Goal: Information Seeking & Learning: Learn about a topic

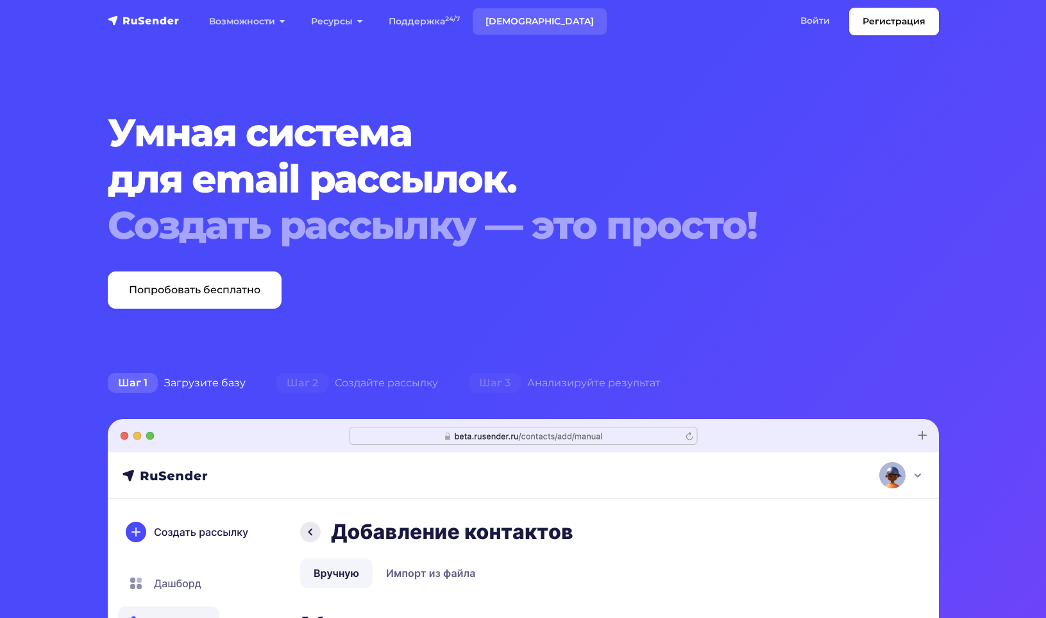
click at [518, 17] on link "[DEMOGRAPHIC_DATA]" at bounding box center [540, 21] width 134 height 26
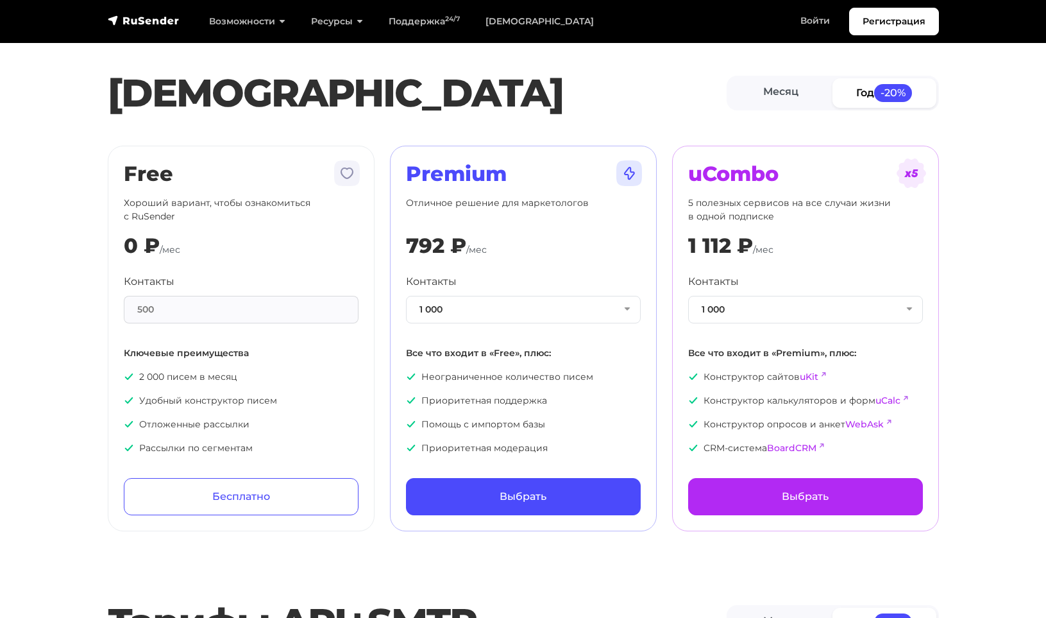
click at [202, 421] on p "Отложенные рассылки" at bounding box center [241, 424] width 235 height 13
click at [202, 420] on p "Отложенные рассылки" at bounding box center [241, 424] width 235 height 13
click at [187, 446] on p "Рассылки по сегментам" at bounding box center [241, 447] width 235 height 13
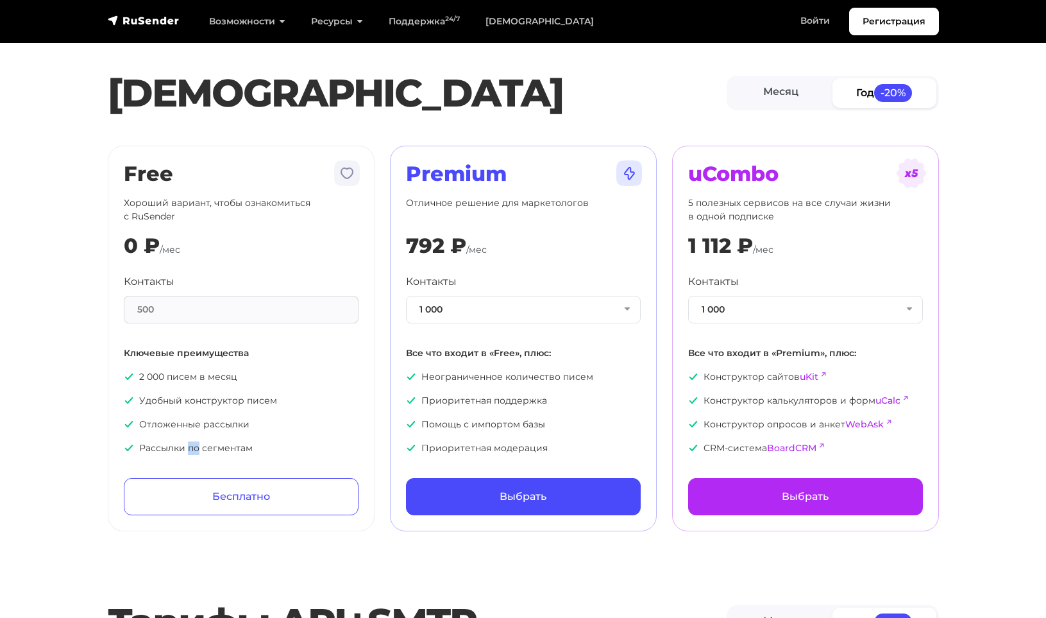
click at [187, 446] on p "Рассылки по сегментам" at bounding box center [241, 447] width 235 height 13
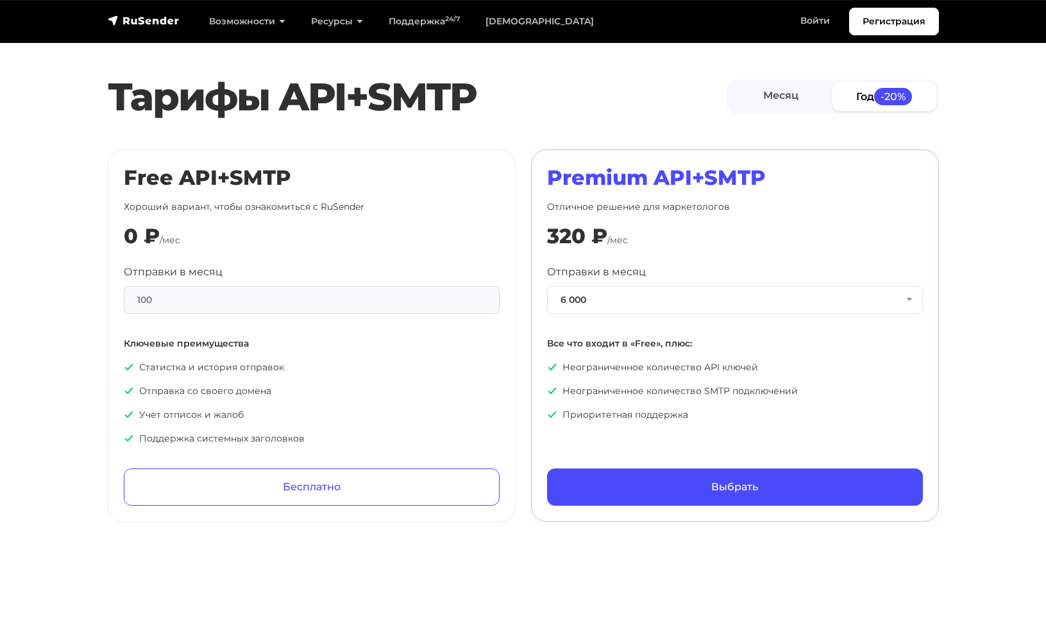
scroll to position [529, 0]
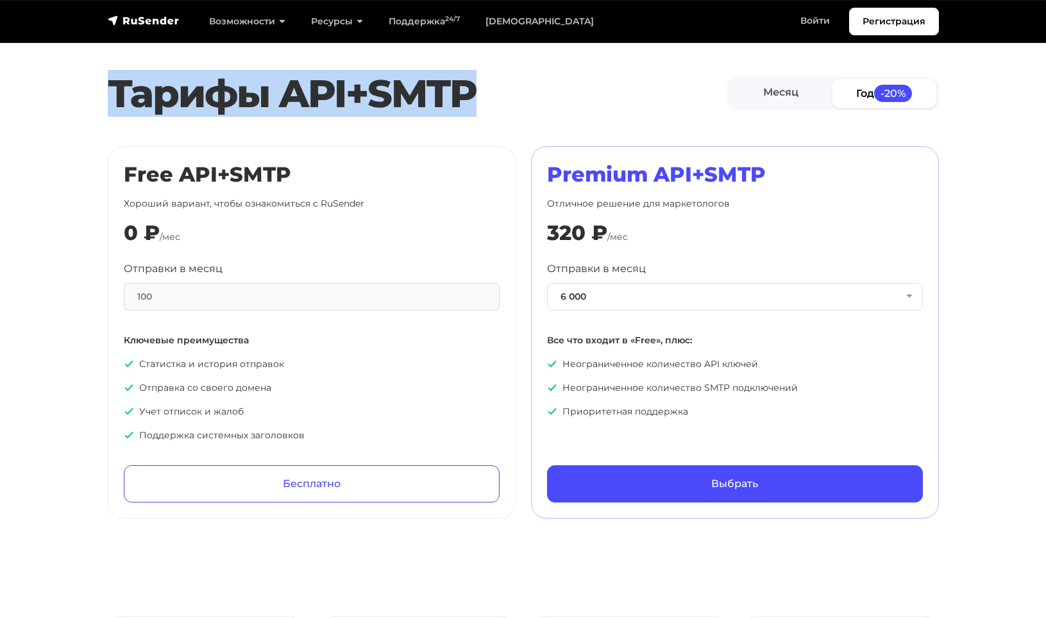
drag, startPoint x: 108, startPoint y: 84, endPoint x: 559, endPoint y: 113, distance: 452.5
click at [559, 113] on h2 "Тарифы API+SMTP" at bounding box center [417, 94] width 619 height 46
click at [560, 114] on h2 "Тарифы API+SMTP" at bounding box center [417, 94] width 619 height 46
drag, startPoint x: 479, startPoint y: 94, endPoint x: 113, endPoint y: 90, distance: 366.3
click at [113, 90] on h2 "Тарифы API+SMTP" at bounding box center [417, 94] width 619 height 46
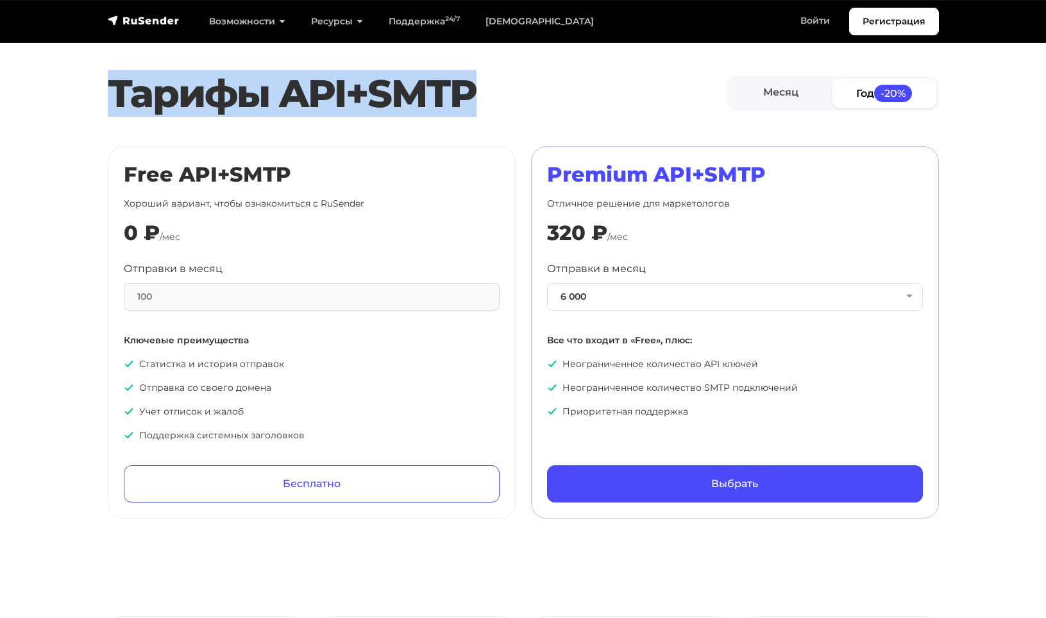
click at [114, 90] on h2 "Тарифы API+SMTP" at bounding box center [417, 94] width 619 height 46
